Goal: Task Accomplishment & Management: Manage account settings

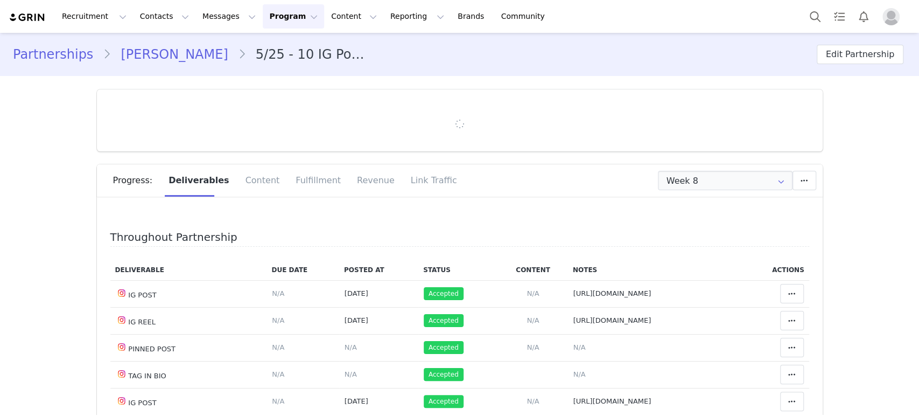
type input "+31 ([GEOGRAPHIC_DATA])"
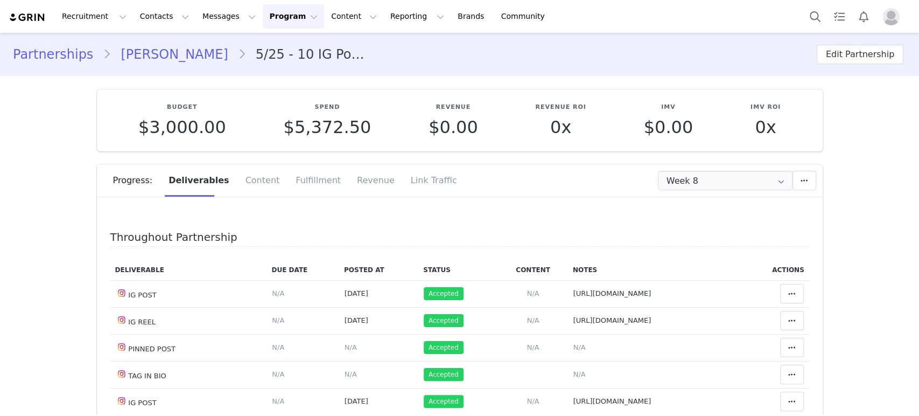
click at [171, 52] on link "[PERSON_NAME]" at bounding box center [174, 54] width 127 height 19
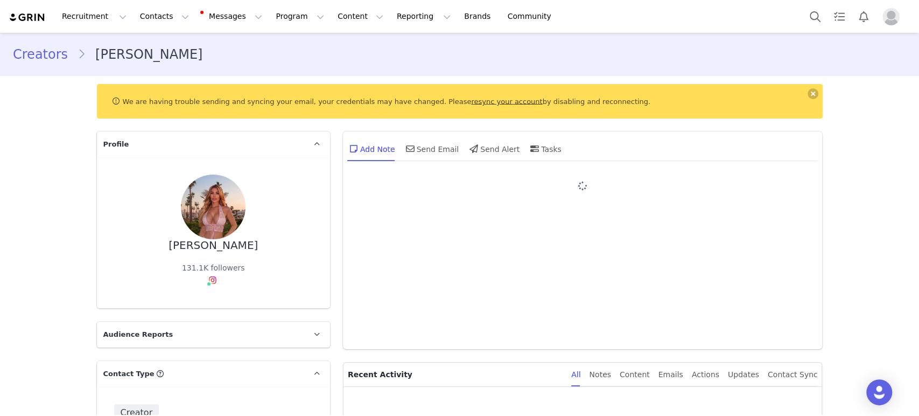
type input "+31 ([GEOGRAPHIC_DATA])"
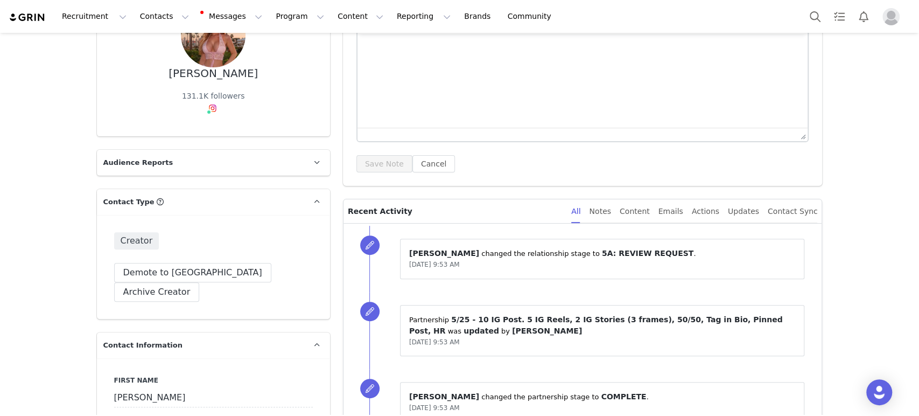
scroll to position [172, 0]
click at [206, 110] on span at bounding box center [208, 111] width 5 height 5
click at [204, 132] on link "@b3mbi_1" at bounding box center [210, 131] width 40 height 9
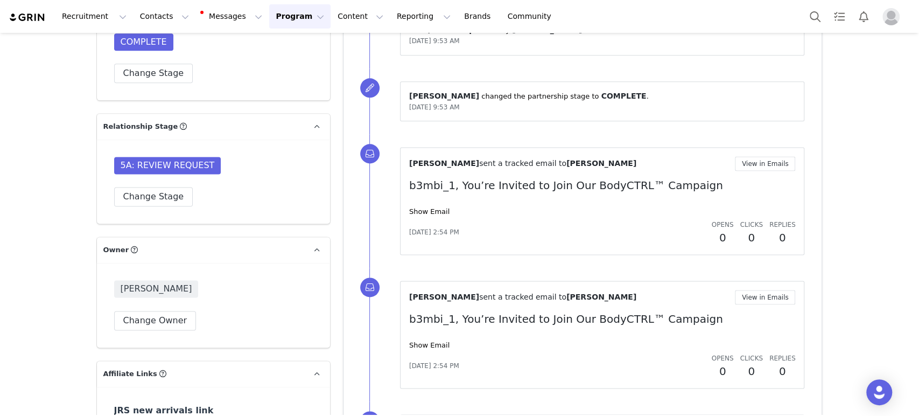
scroll to position [923, 0]
click at [163, 186] on button "Change Stage" at bounding box center [153, 195] width 79 height 19
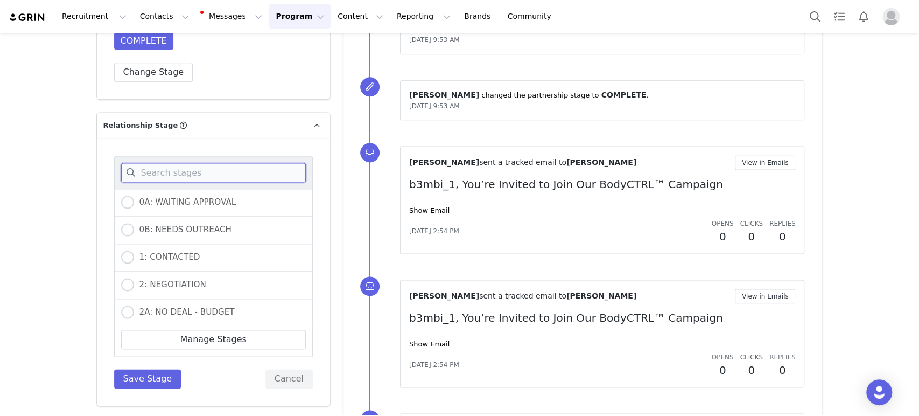
click at [169, 163] on input at bounding box center [213, 172] width 185 height 19
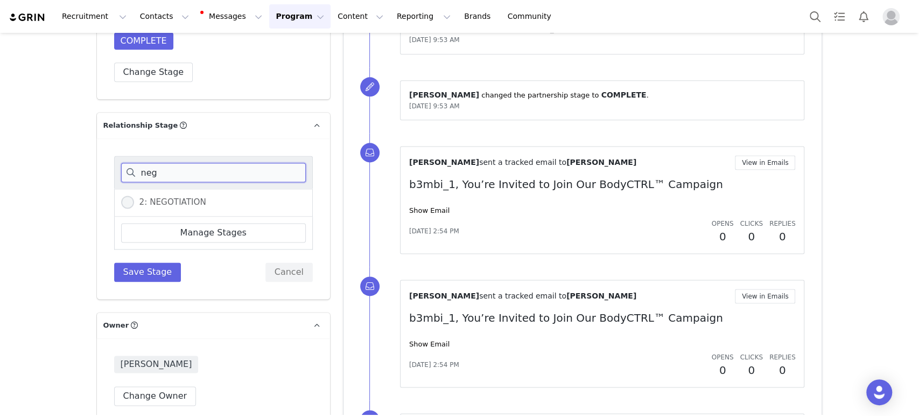
type input "neg"
click at [121, 195] on span at bounding box center [127, 201] width 13 height 13
click at [121, 195] on input "2: NEGOTIATION" at bounding box center [127, 202] width 13 height 14
radio input "true"
click at [135, 262] on button "Save Stage" at bounding box center [147, 271] width 67 height 19
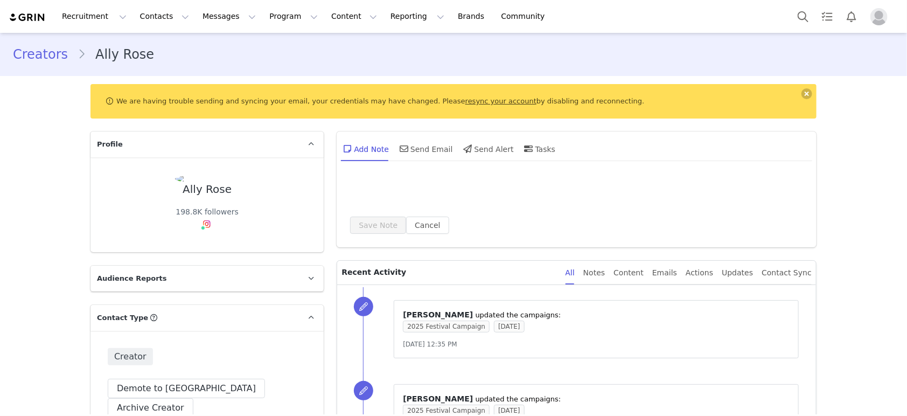
type input "+1 ([GEOGRAPHIC_DATA])"
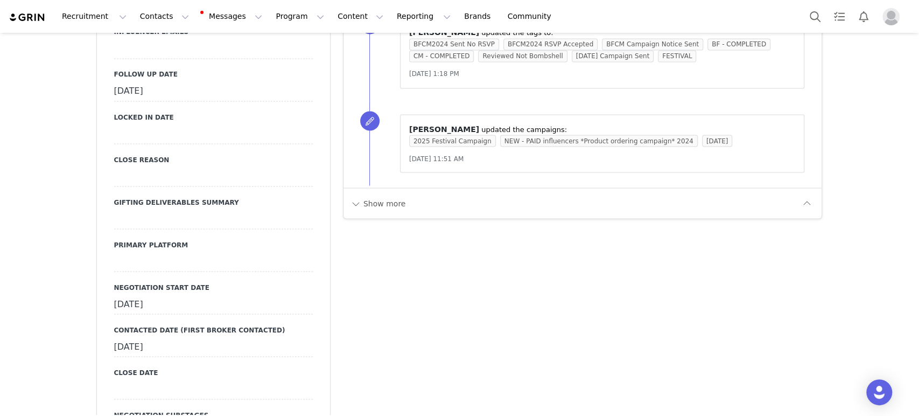
scroll to position [1509, 0]
